Goal: Ask a question

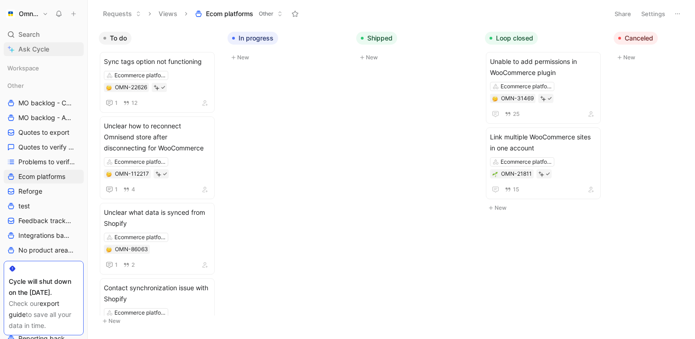
click at [36, 47] on span "Ask Cycle" at bounding box center [33, 49] width 31 height 11
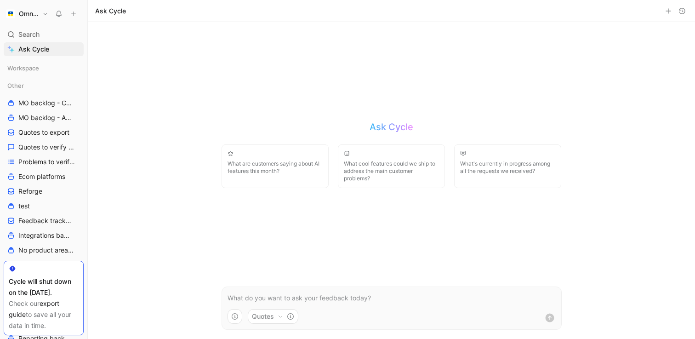
click at [256, 295] on p at bounding box center [392, 297] width 328 height 11
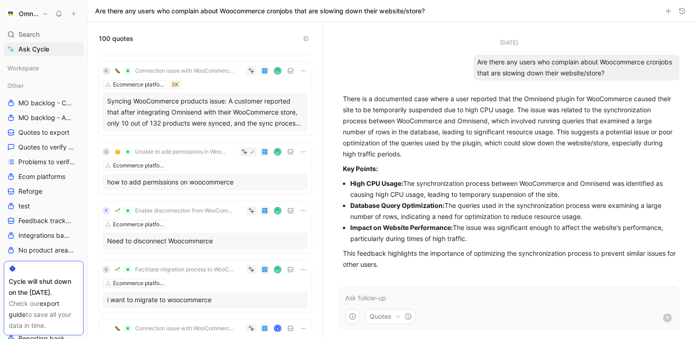
scroll to position [276, 0]
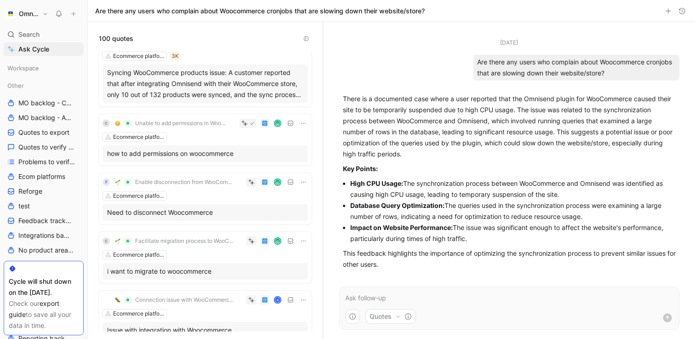
click at [360, 297] on p at bounding box center [509, 297] width 328 height 11
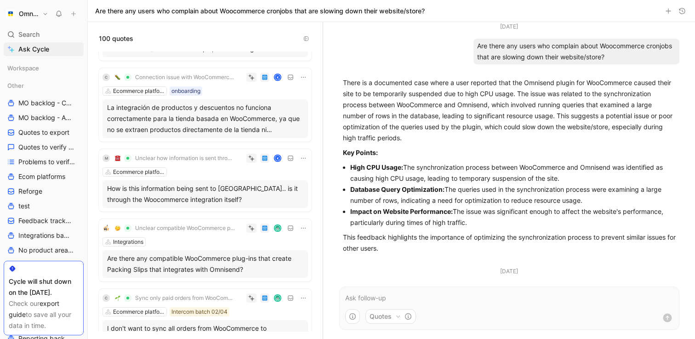
scroll to position [0, 0]
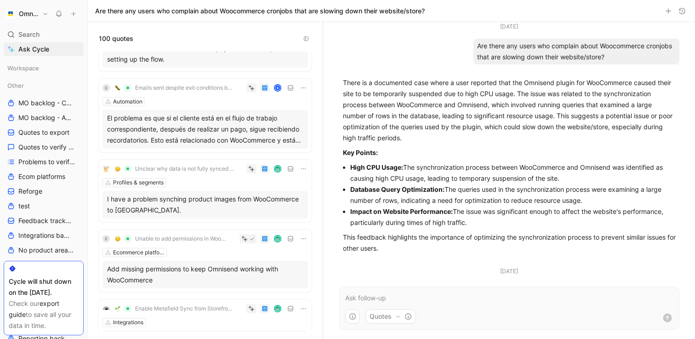
click at [387, 295] on p at bounding box center [509, 297] width 328 height 11
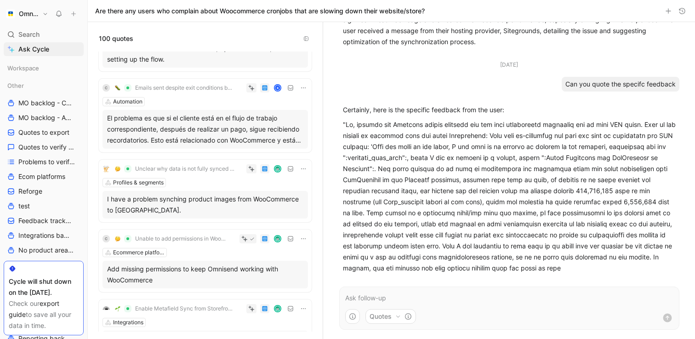
scroll to position [341, 0]
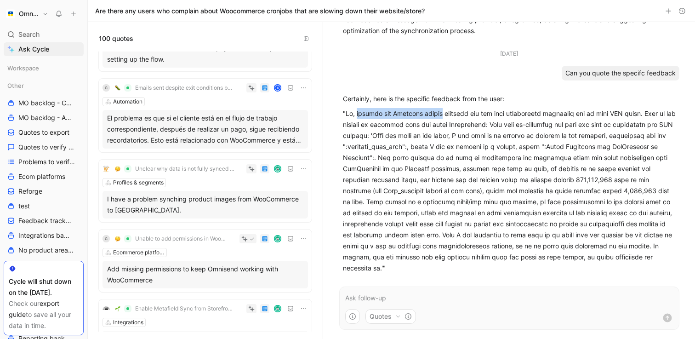
drag, startPoint x: 355, startPoint y: 114, endPoint x: 436, endPoint y: 112, distance: 81.4
click at [437, 112] on p at bounding box center [509, 190] width 333 height 165
copy p "earlier the Omnisend plugin"
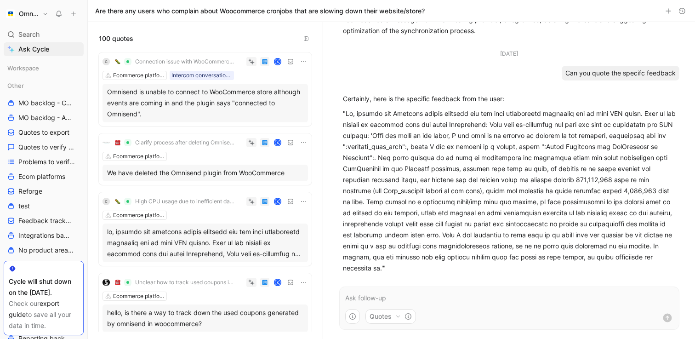
scroll to position [6295, 0]
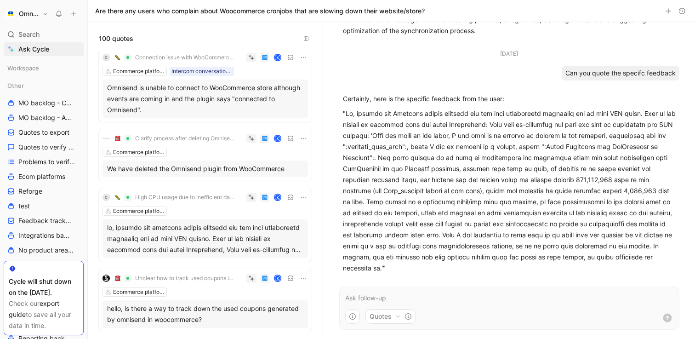
click at [234, 228] on div at bounding box center [205, 238] width 196 height 33
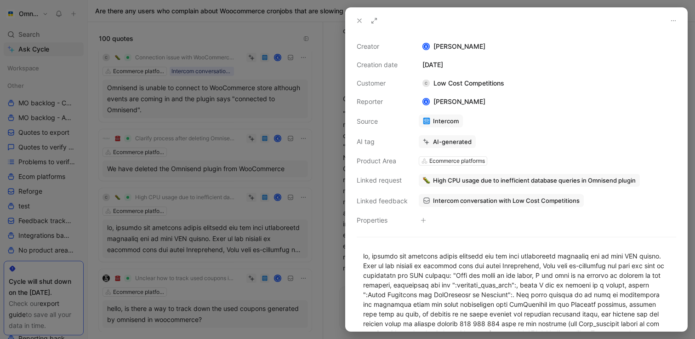
click at [357, 21] on icon at bounding box center [359, 20] width 7 height 7
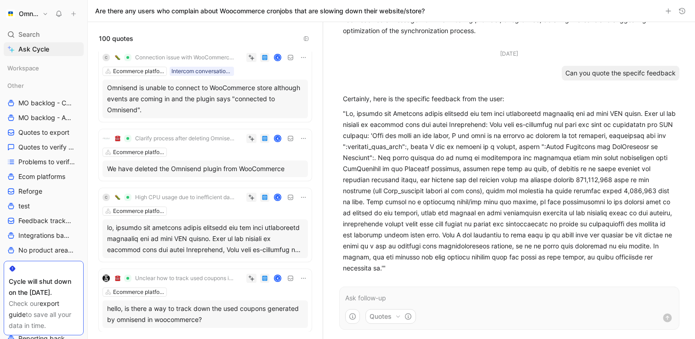
click at [404, 296] on p at bounding box center [509, 297] width 328 height 11
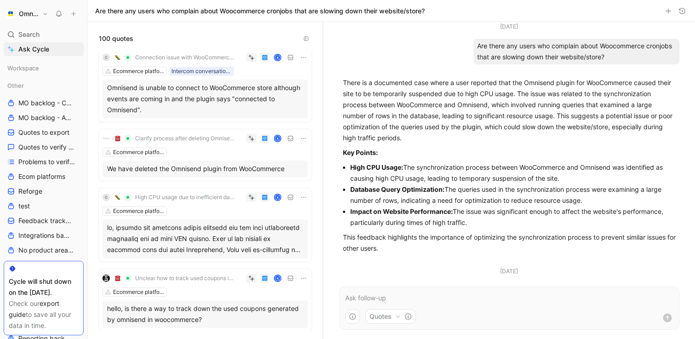
scroll to position [445, 0]
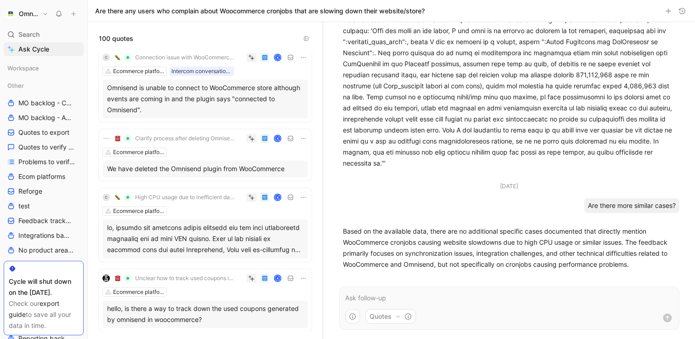
click at [544, 284] on div "Quotes" at bounding box center [509, 308] width 358 height 62
click at [534, 291] on form "Quotes" at bounding box center [509, 307] width 340 height 43
click at [528, 297] on p at bounding box center [509, 297] width 328 height 11
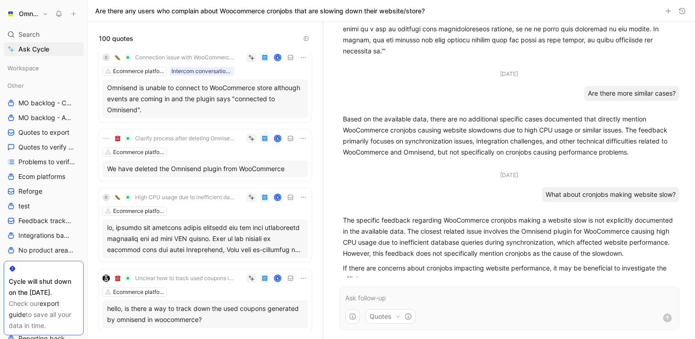
scroll to position [569, 0]
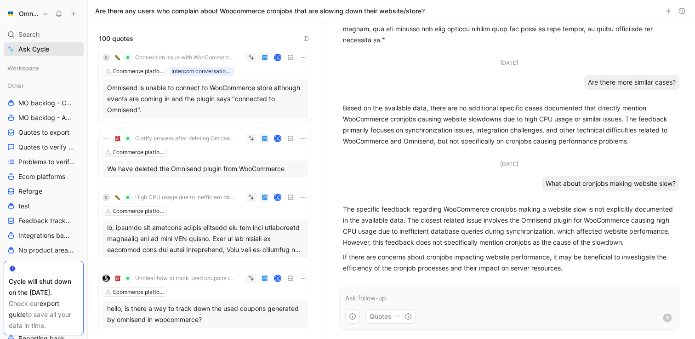
click at [40, 51] on span "Ask Cycle" at bounding box center [33, 49] width 31 height 11
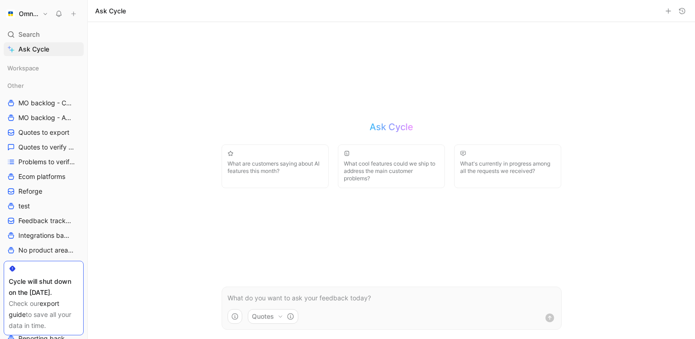
click at [302, 295] on p at bounding box center [392, 297] width 328 height 11
drag, startPoint x: 355, startPoint y: 299, endPoint x: 588, endPoint y: 302, distance: 233.0
click at [588, 302] on div "Ask Cycle What are customers saying about AI features this month? What cool fea…" at bounding box center [391, 180] width 607 height 317
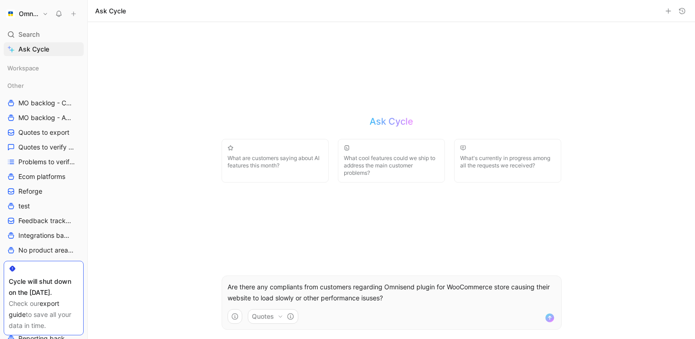
copy p "Are there any compliants from customers regarding Omnisend plugin for WooCommer…"
click at [406, 296] on p "Are there any compliants from customers regarding Omnisend plugin for WooCommer…" at bounding box center [392, 292] width 328 height 22
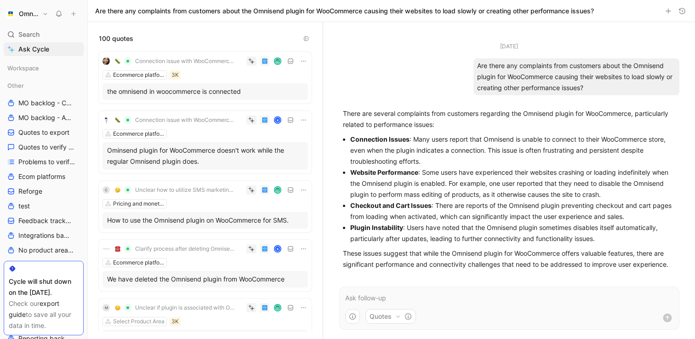
drag, startPoint x: 350, startPoint y: 174, endPoint x: 418, endPoint y: 171, distance: 67.6
click at [418, 171] on p "Website Performance : Some users have experienced their websites crashing or lo…" at bounding box center [512, 183] width 325 height 33
copy strong "Website Performance"
click at [378, 297] on p at bounding box center [509, 297] width 328 height 11
click at [369, 298] on p "Share all feedback that related to "Website Performance"" at bounding box center [509, 297] width 328 height 11
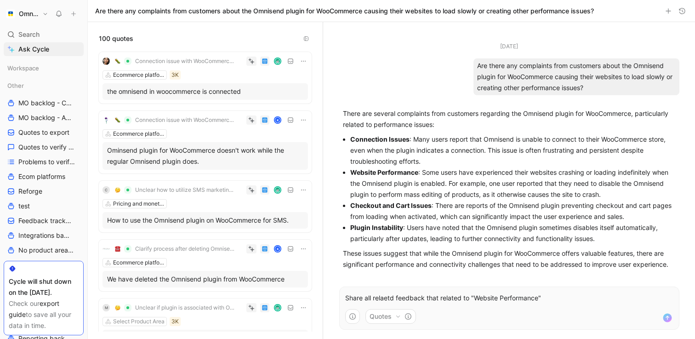
click at [384, 296] on p "Share all relaetd feedback that related to "Website Performance"" at bounding box center [509, 297] width 328 height 11
click at [522, 296] on p "Share all feedback that related to "Website Performance"" at bounding box center [509, 297] width 328 height 11
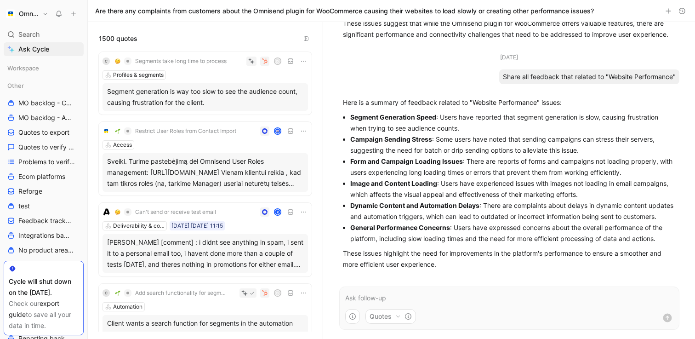
click at [642, 16] on div "Are there any complaints from customers about the Omnisend plugin for WooCommer…" at bounding box center [391, 11] width 607 height 22
click at [395, 319] on button "Quotes" at bounding box center [390, 316] width 51 height 15
click at [517, 298] on html "Omnisend Search ⌘ K Ask Cycle Workspace Other MO backlog - Campaigns MO backlog…" at bounding box center [347, 169] width 695 height 339
click at [512, 298] on p at bounding box center [509, 297] width 328 height 11
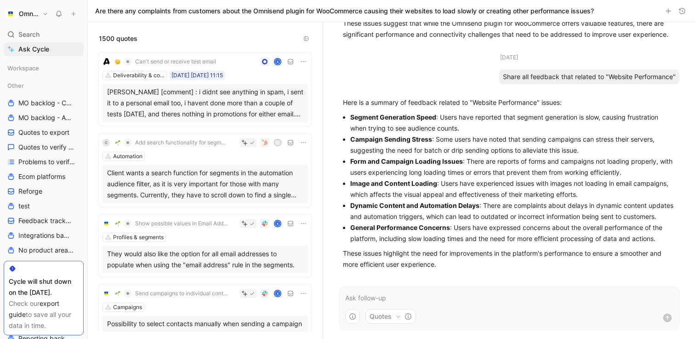
scroll to position [148, 0]
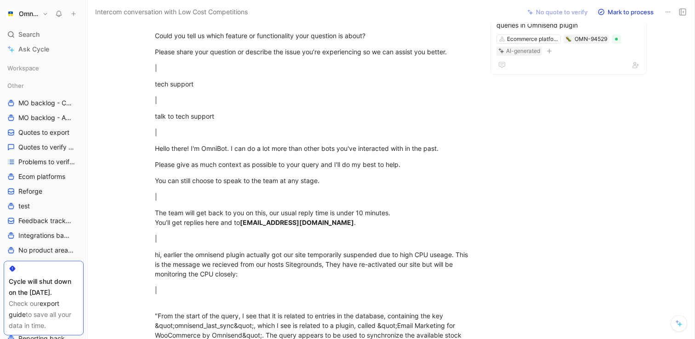
scroll to position [78, 0]
